Goal: Task Accomplishment & Management: Manage account settings

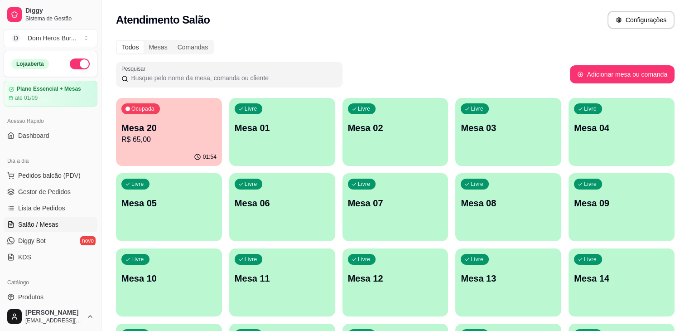
click at [143, 147] on div "Ocupada Mesa 20 R$ 65,00" at bounding box center [169, 123] width 106 height 50
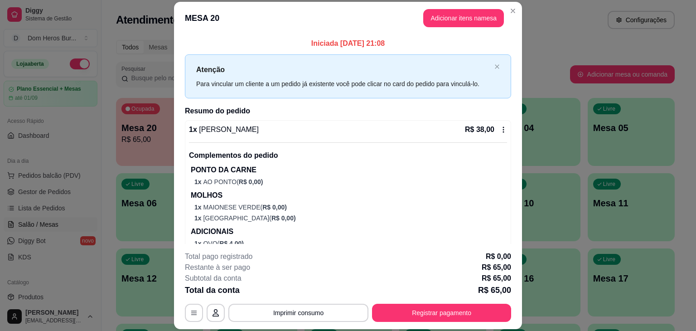
click at [393, 134] on div "1 x [PERSON_NAME] R$ 38,00" at bounding box center [348, 129] width 318 height 11
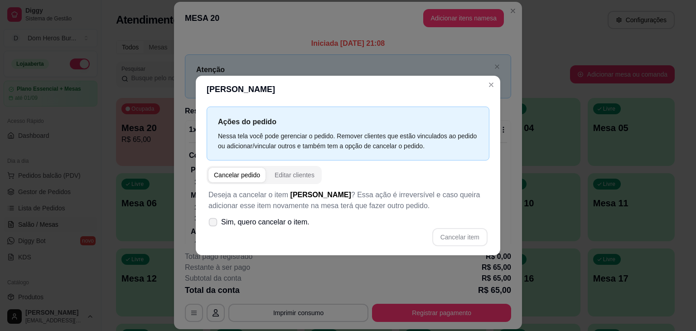
click at [288, 230] on label "Sim, quero cancelar o item." at bounding box center [259, 222] width 108 height 18
click at [214, 230] on input "Sim, quero cancelar o item." at bounding box center [211, 227] width 6 height 6
checkbox input "true"
click at [464, 237] on button "Cancelar item" at bounding box center [460, 237] width 54 height 18
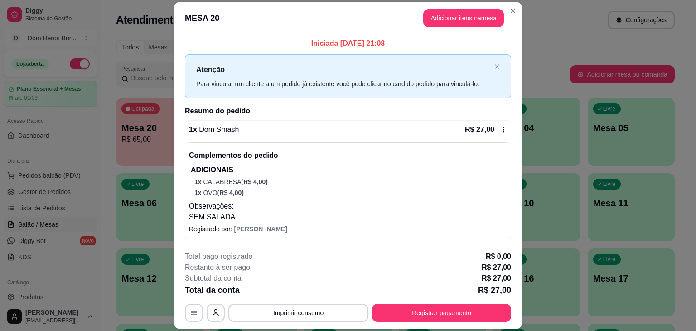
click at [245, 134] on div "1 x Dom Smash R$ 27,00" at bounding box center [348, 129] width 318 height 11
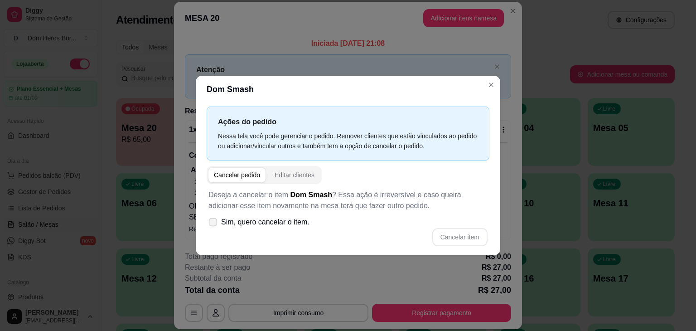
click at [280, 216] on label "Sim, quero cancelar o item." at bounding box center [259, 222] width 108 height 18
click at [214, 224] on input "Sim, quero cancelar o item." at bounding box center [211, 227] width 6 height 6
checkbox input "true"
click at [462, 232] on button "Cancelar item" at bounding box center [460, 237] width 54 height 18
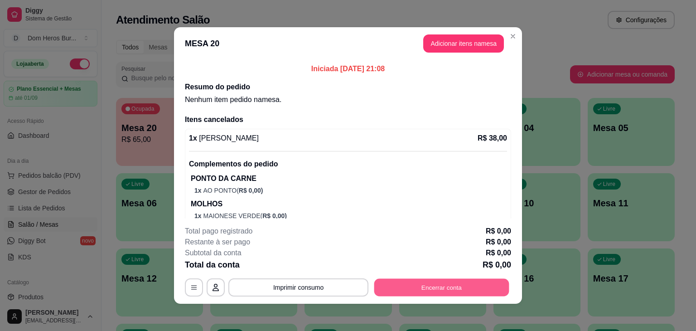
click at [448, 292] on button "Encerrar conta" at bounding box center [441, 288] width 135 height 18
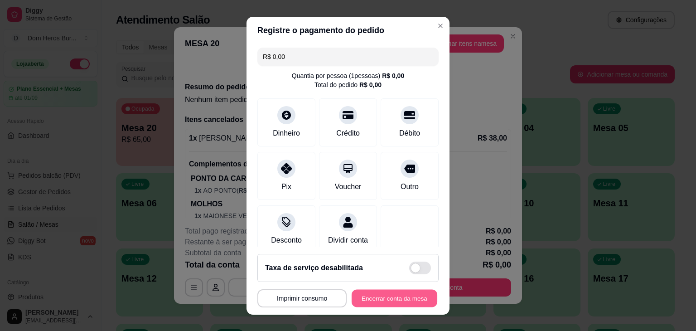
click at [385, 305] on button "Encerrar conta da mesa" at bounding box center [395, 298] width 86 height 18
